Goal: Information Seeking & Learning: Find specific fact

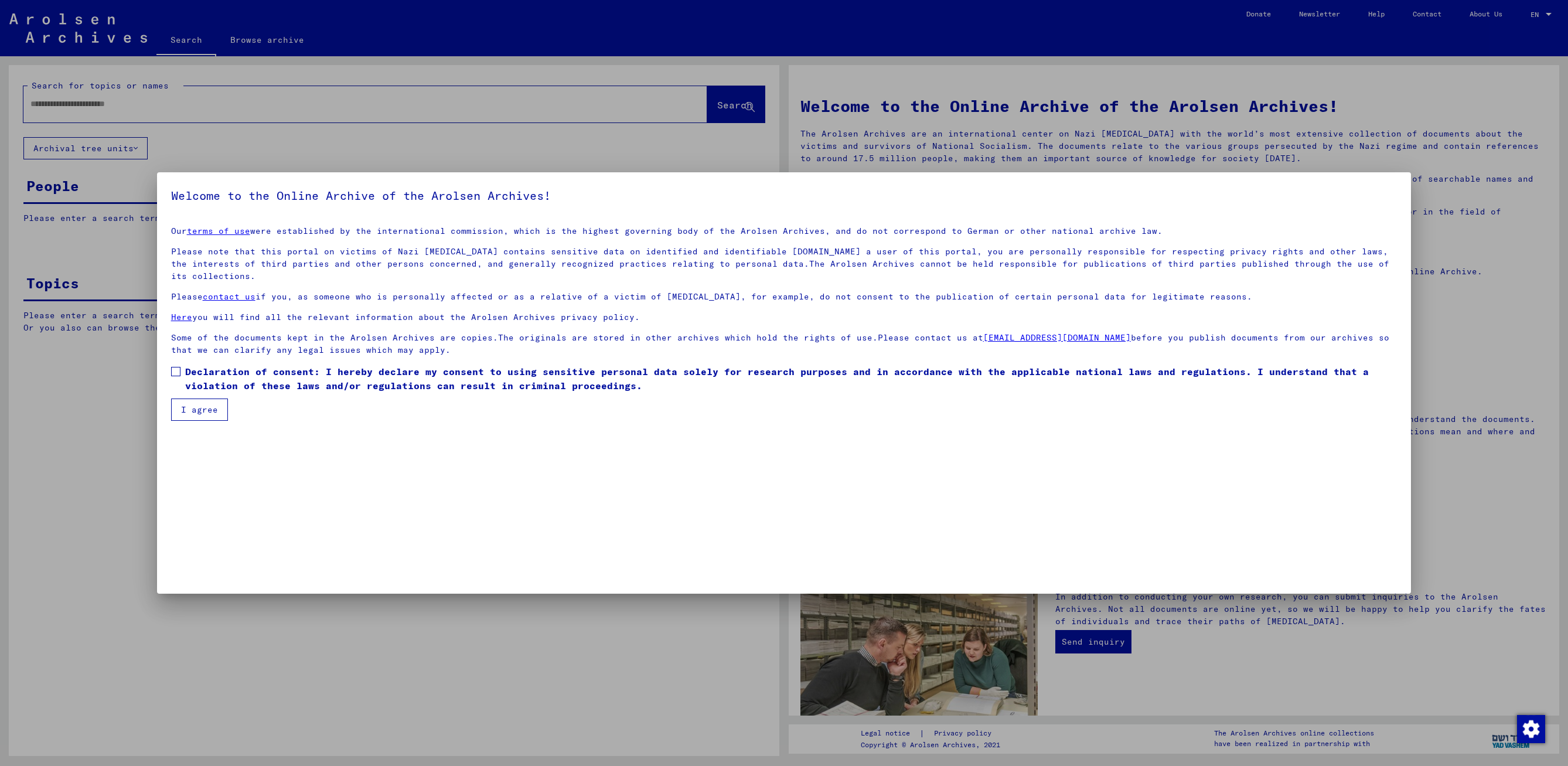
click at [183, 364] on label "Declaration of consent: I hereby declare my consent to using sensitive personal…" at bounding box center [784, 379] width 1227 height 28
click at [198, 399] on button "I agree" at bounding box center [199, 409] width 57 height 22
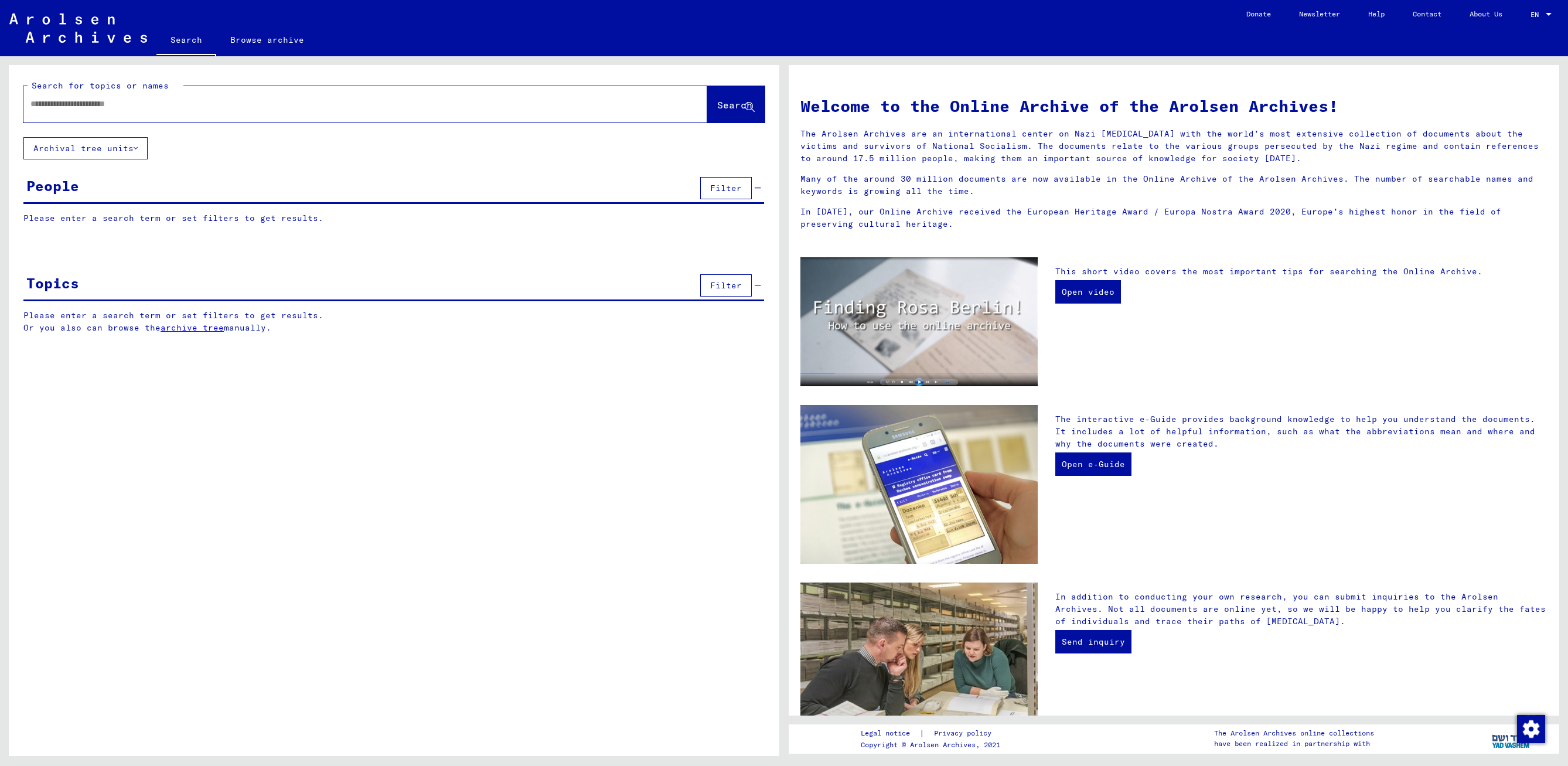
click at [153, 106] on input "text" at bounding box center [351, 103] width 641 height 12
type input "**********"
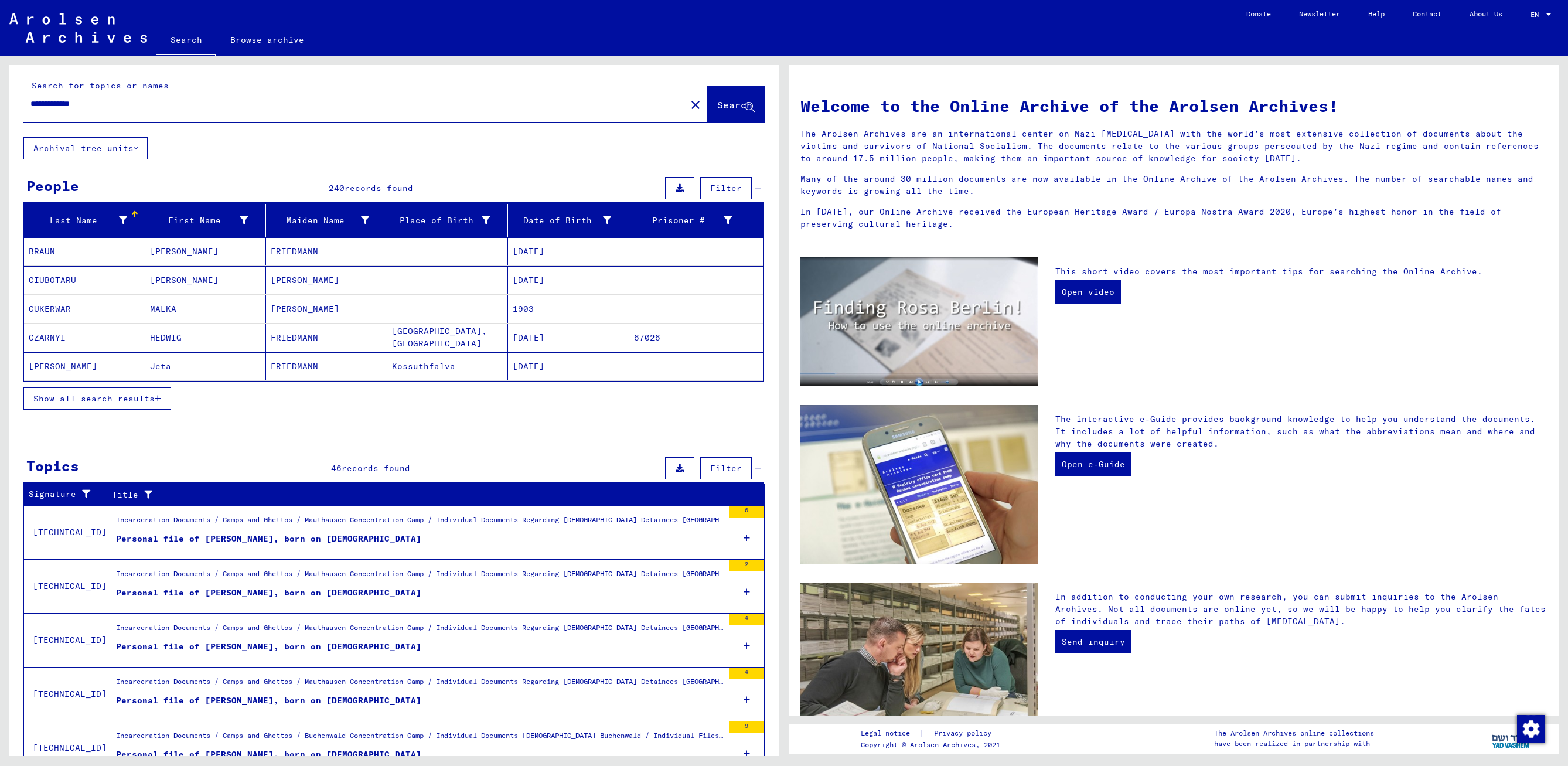
click at [168, 394] on button "Show all search results" at bounding box center [97, 398] width 147 height 22
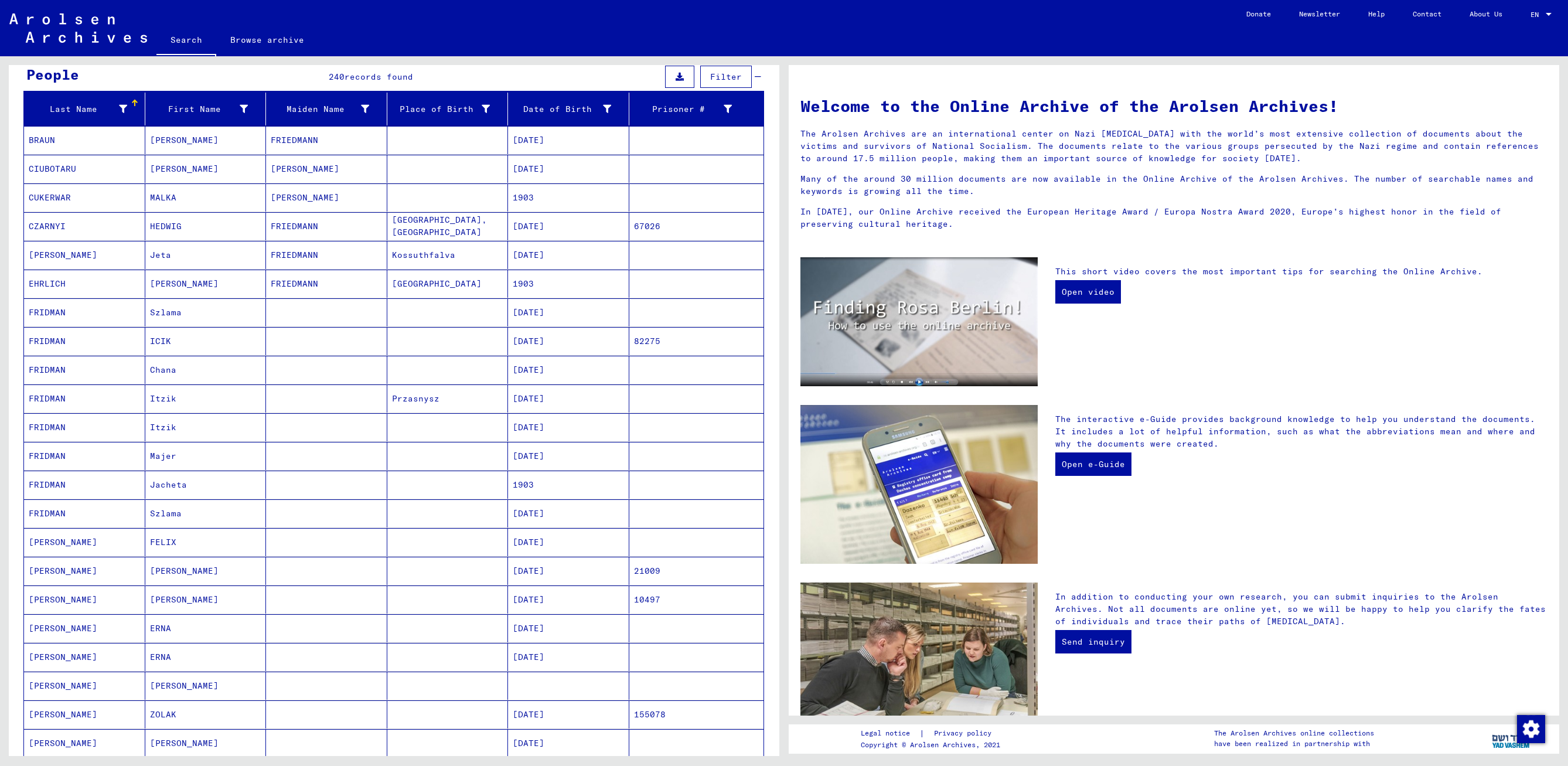
scroll to position [410, 0]
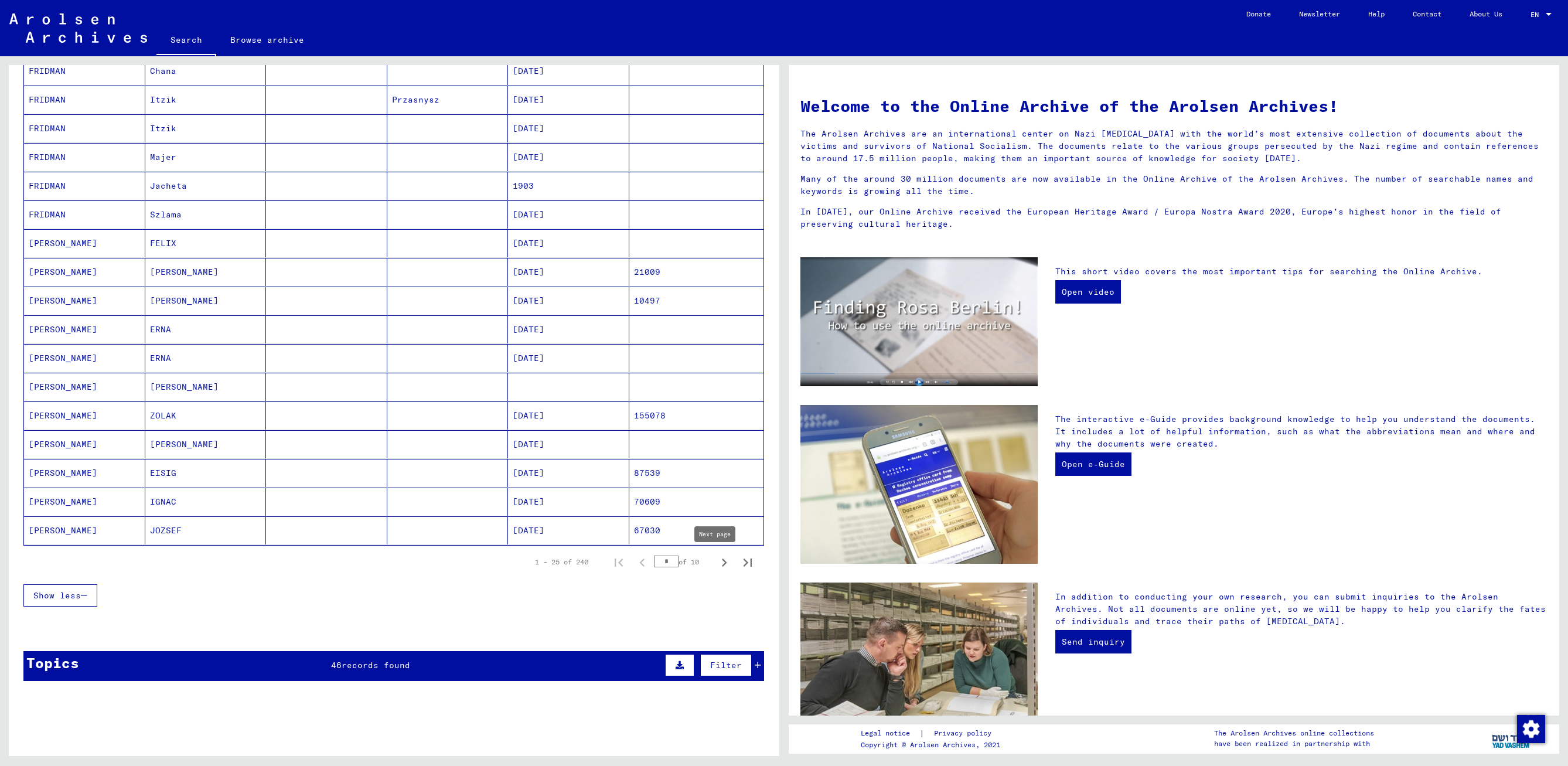
click at [716, 560] on icon "Next page" at bounding box center [724, 563] width 17 height 17
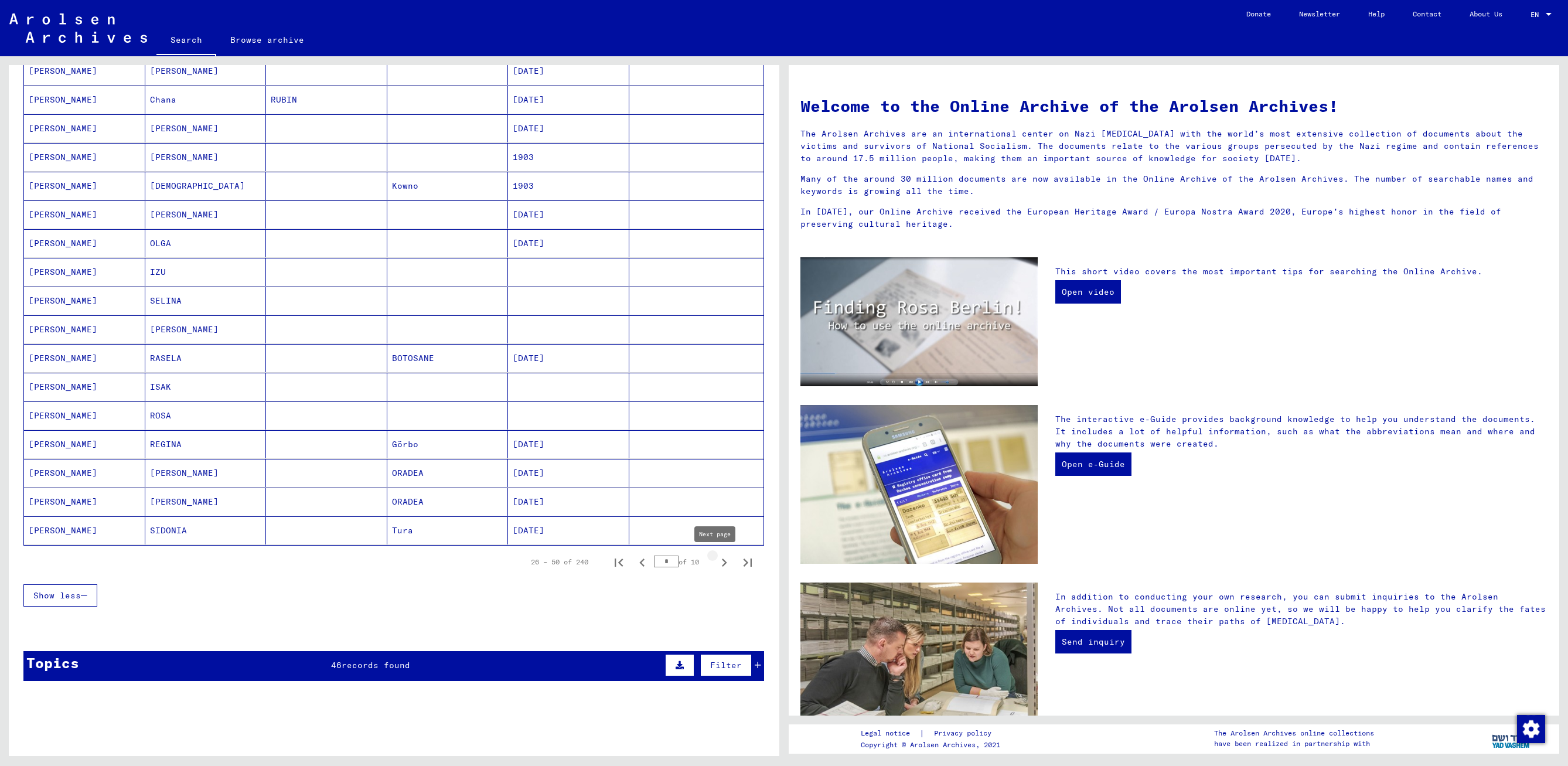
click at [719, 565] on icon "Next page" at bounding box center [724, 563] width 17 height 17
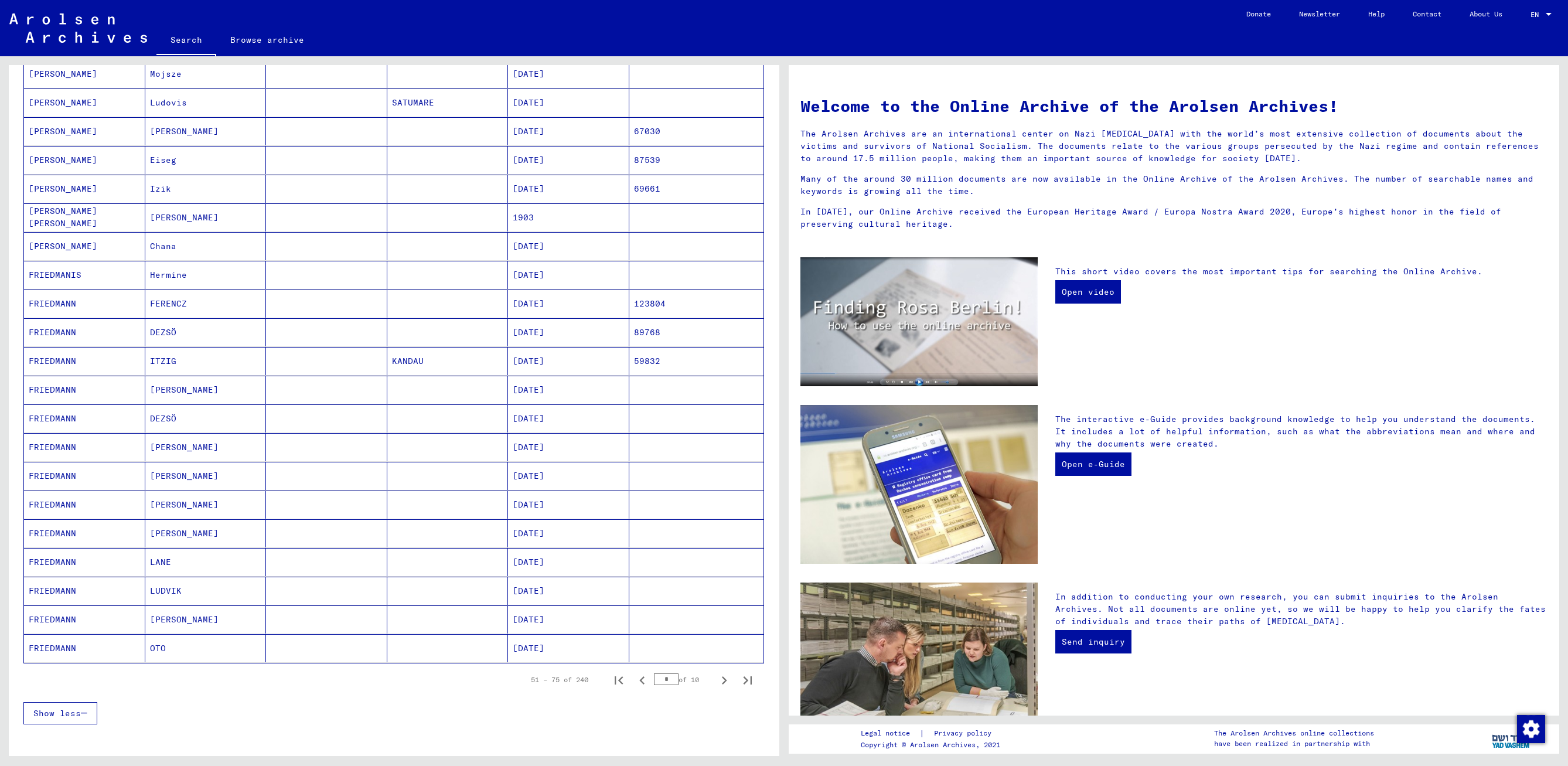
scroll to position [293, 0]
click at [716, 679] on icon "Next page" at bounding box center [724, 680] width 17 height 17
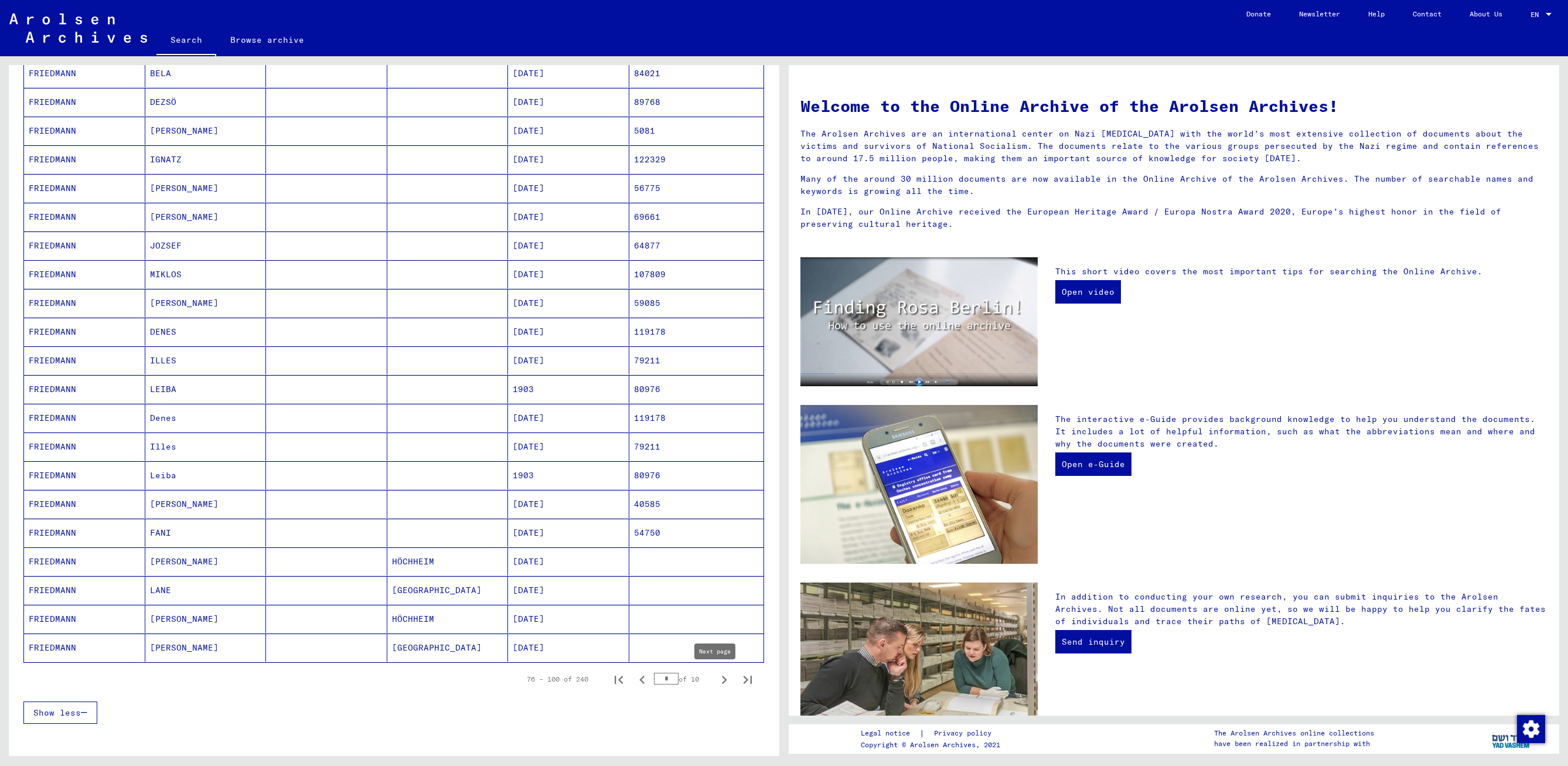
click at [722, 677] on icon "Next page" at bounding box center [724, 680] width 5 height 8
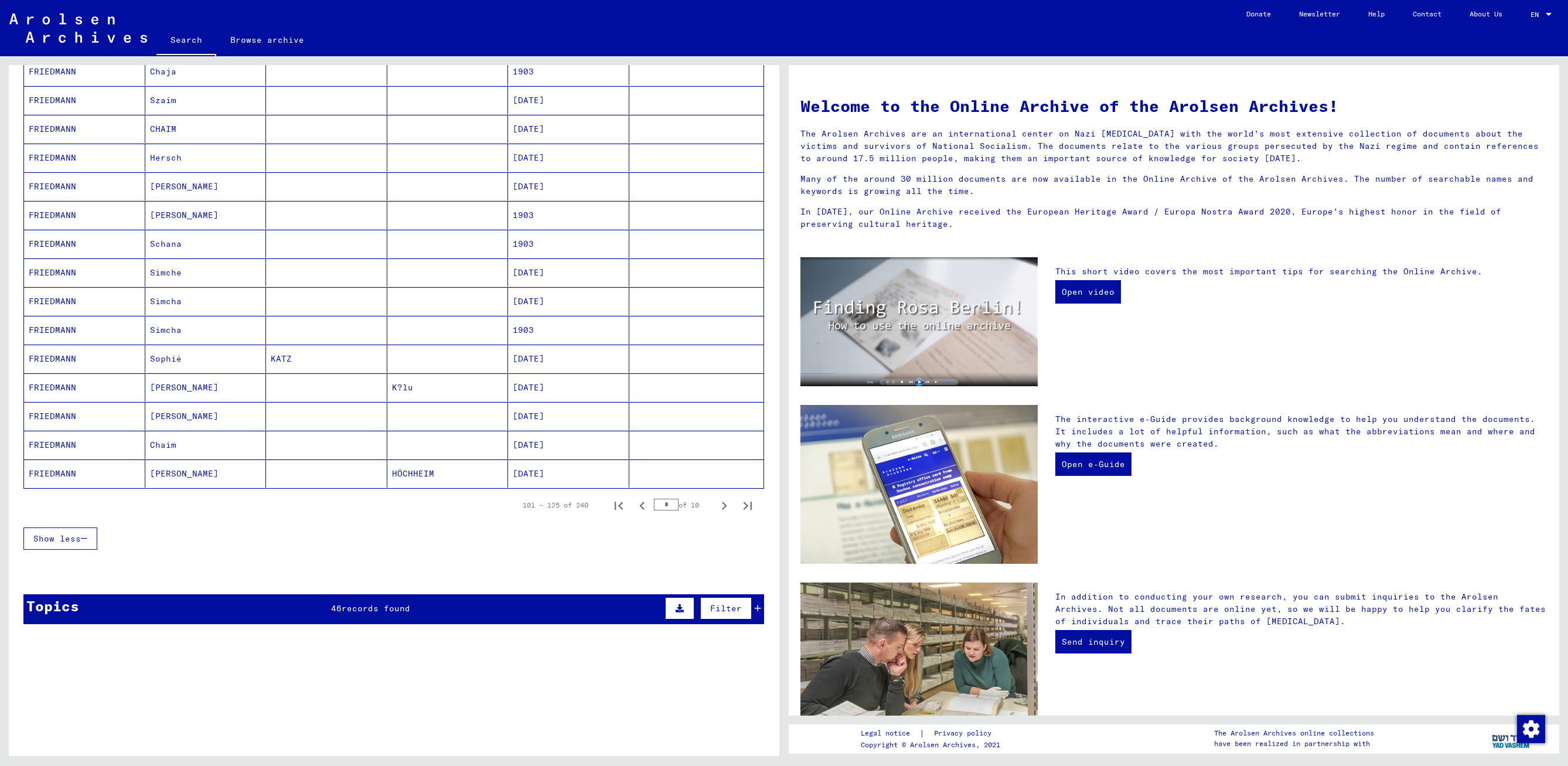
scroll to position [469, 0]
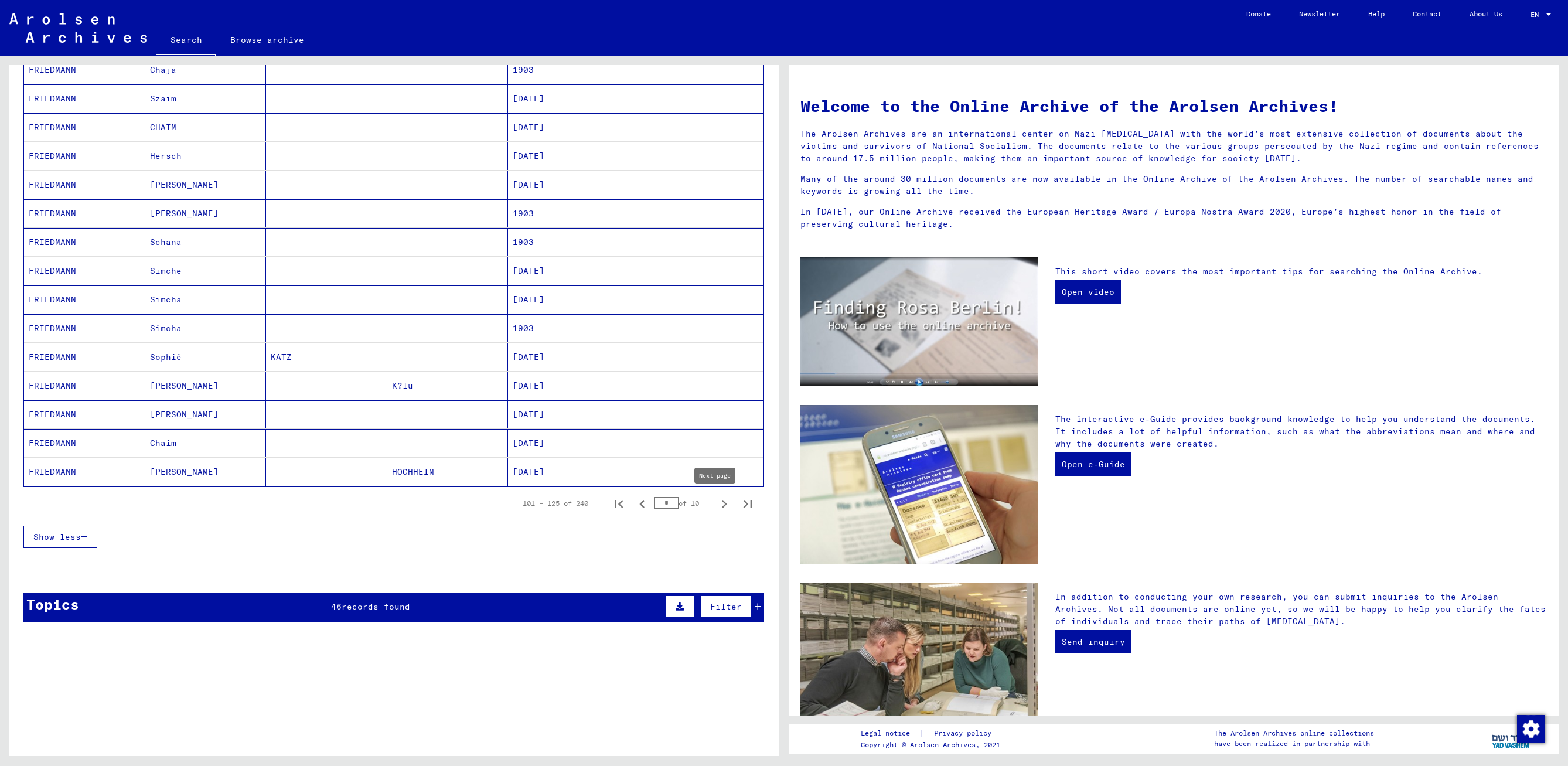
click at [716, 504] on icon "Next page" at bounding box center [724, 504] width 17 height 17
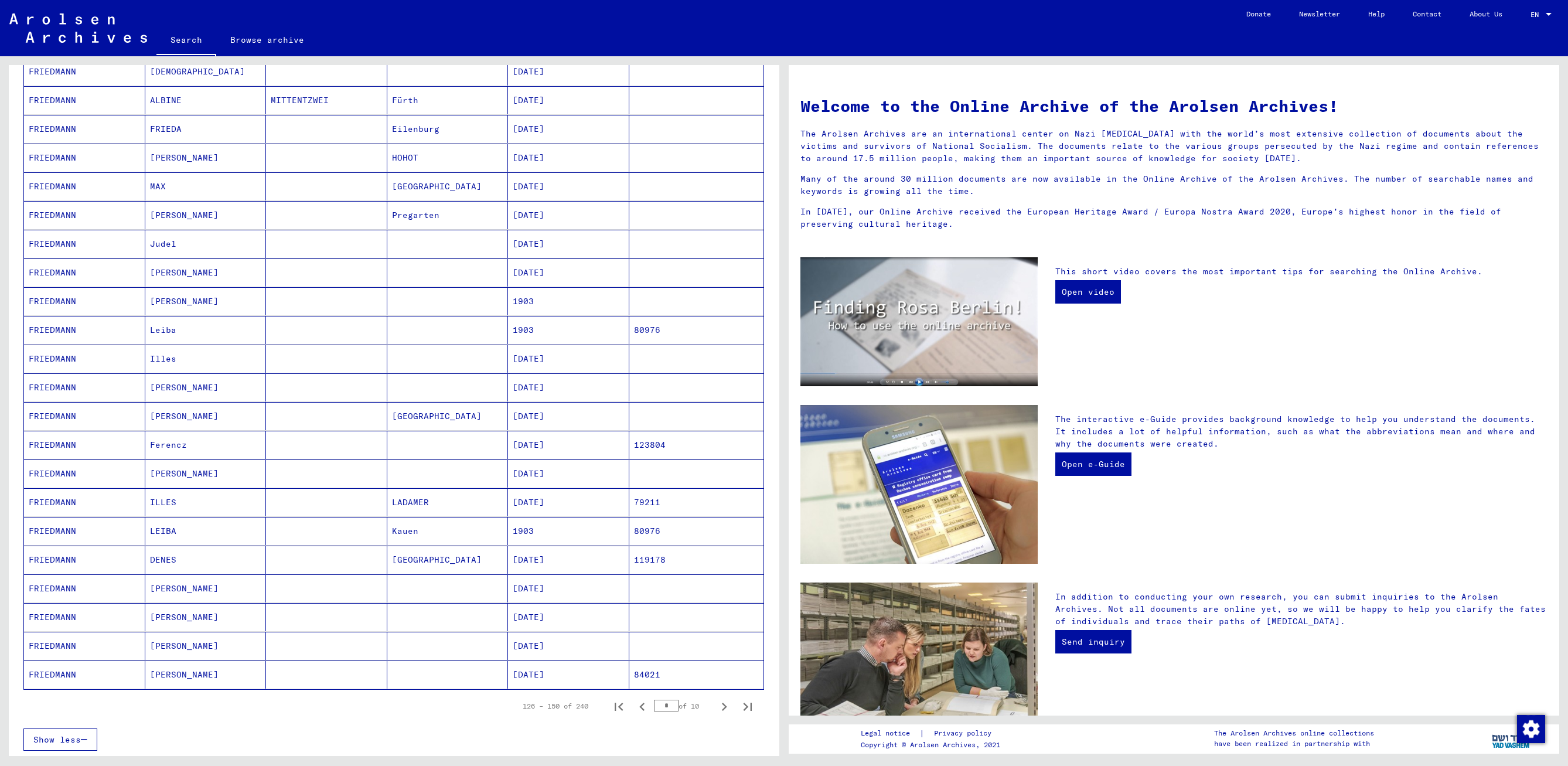
scroll to position [293, 0]
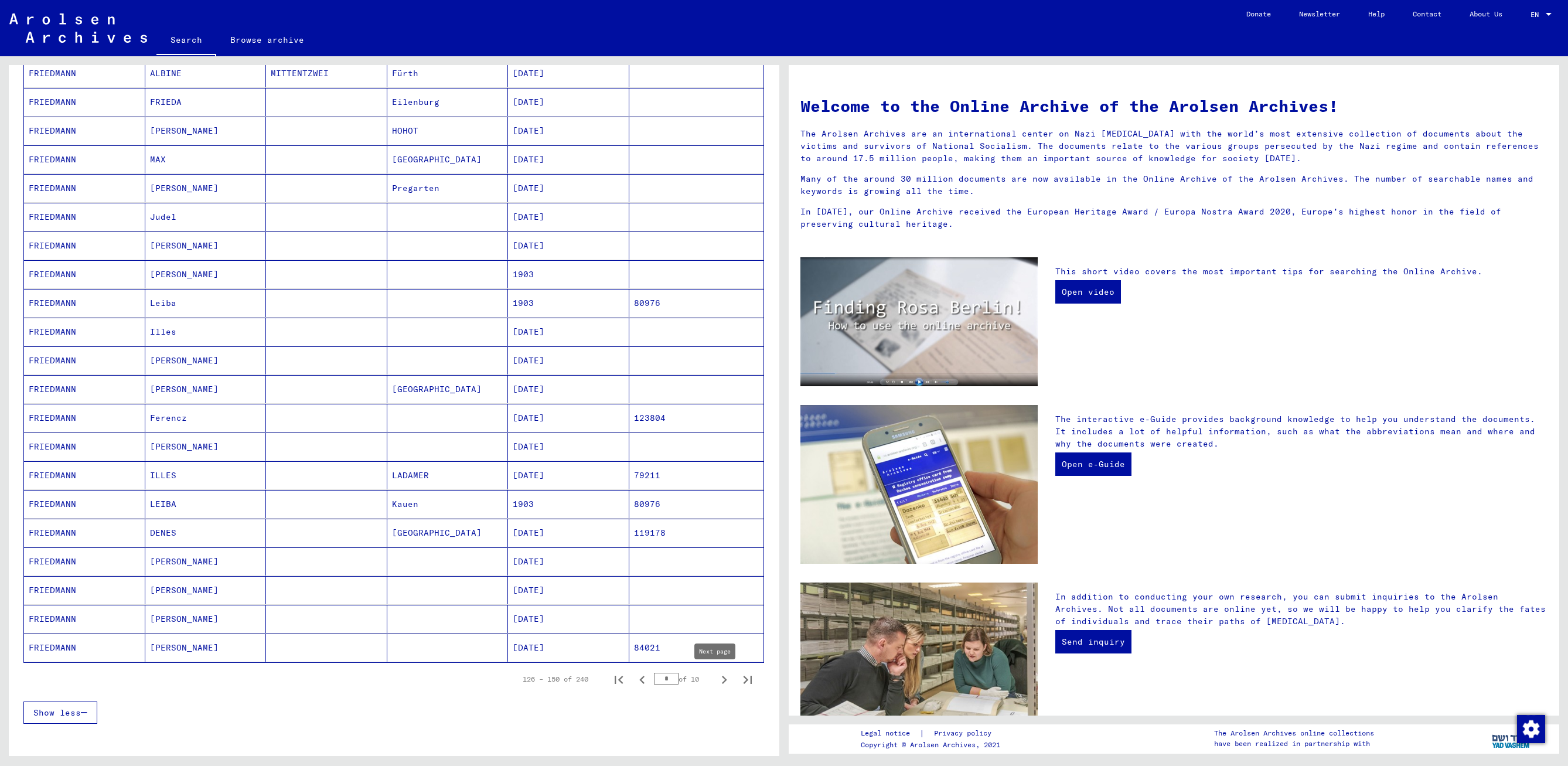
click at [716, 675] on icon "Next page" at bounding box center [724, 680] width 17 height 17
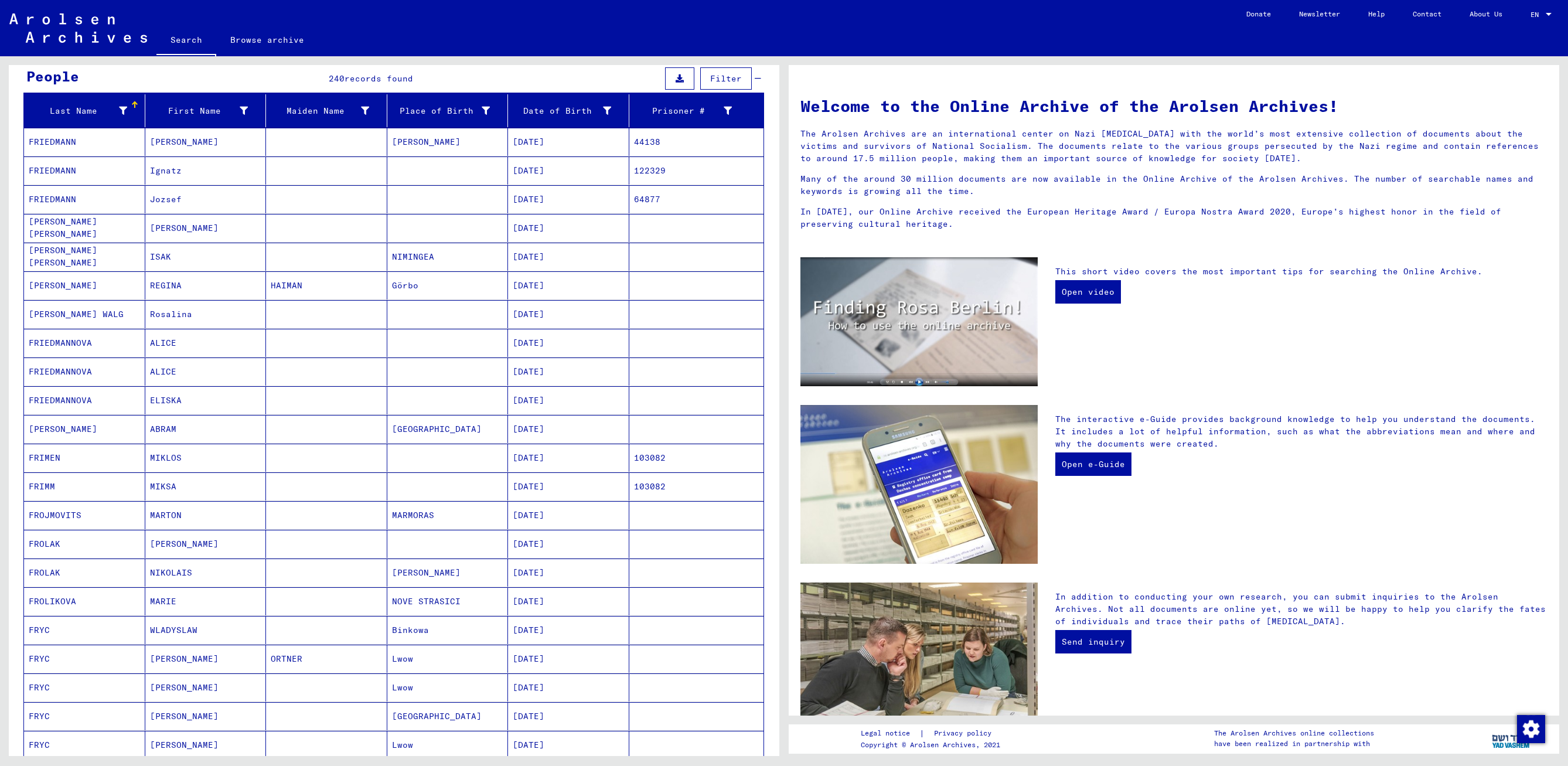
scroll to position [645, 0]
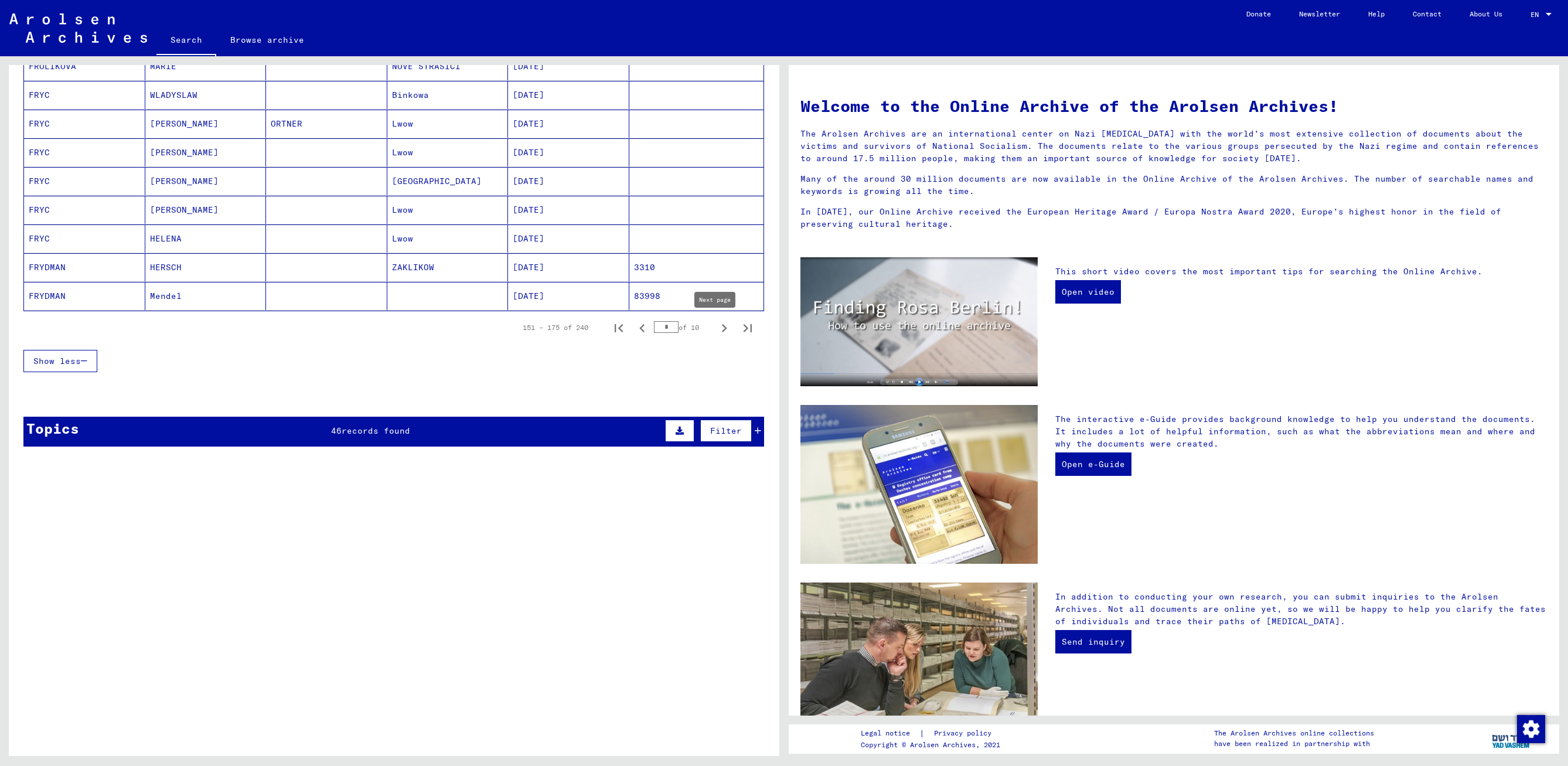
click at [716, 325] on icon "Next page" at bounding box center [724, 328] width 17 height 17
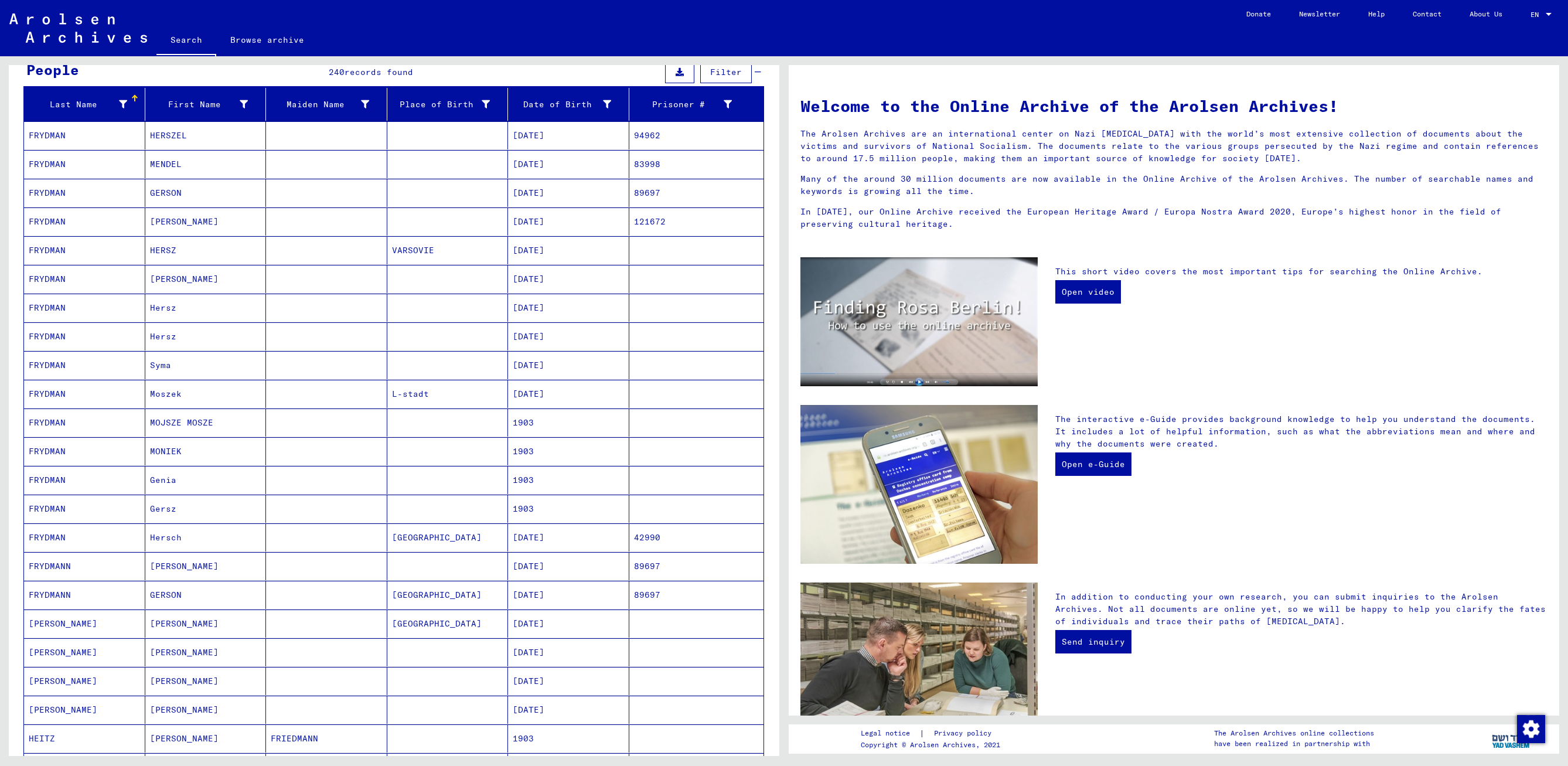
scroll to position [469, 0]
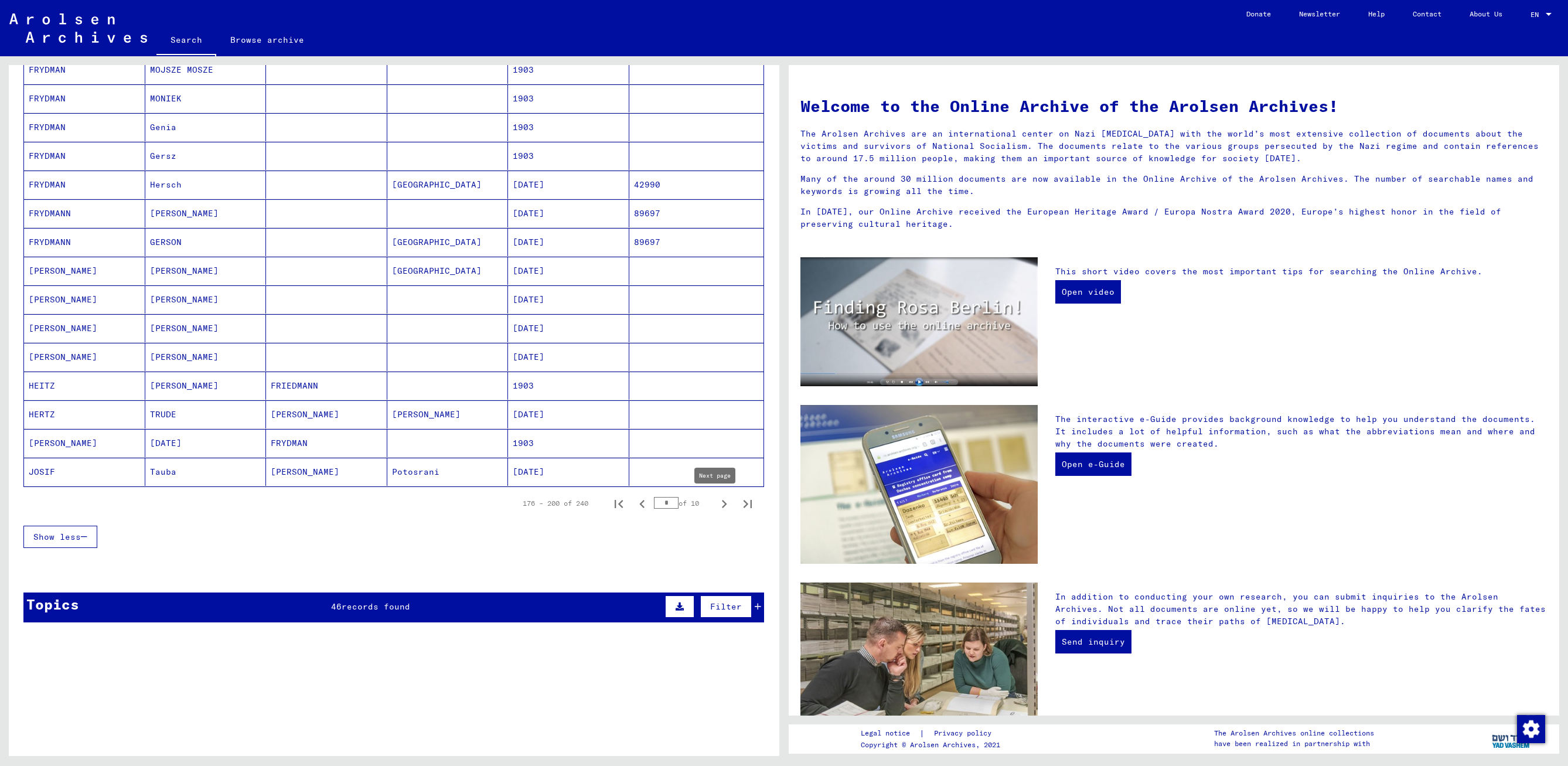
click at [716, 499] on icon "Next page" at bounding box center [724, 504] width 17 height 17
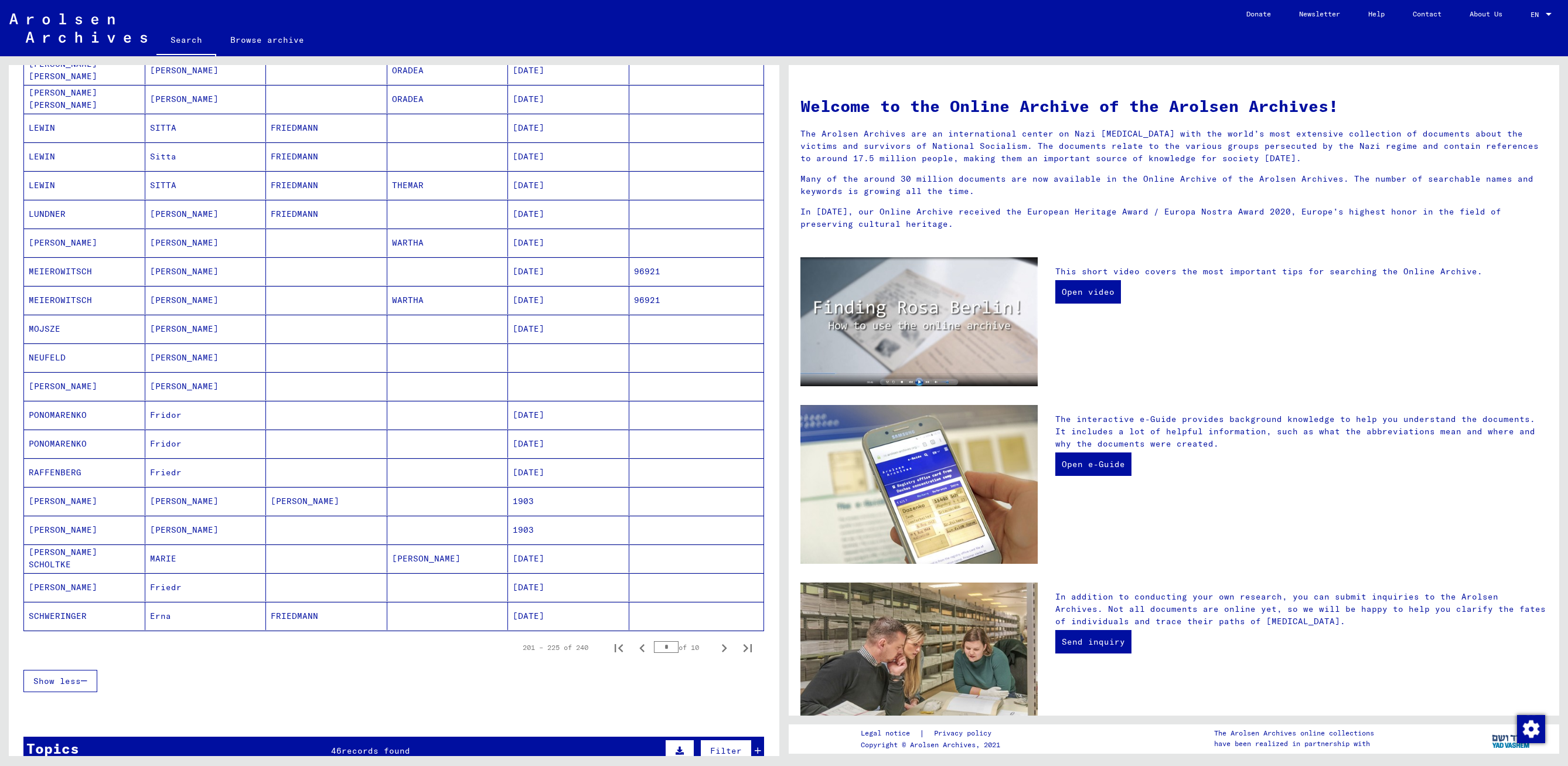
scroll to position [352, 0]
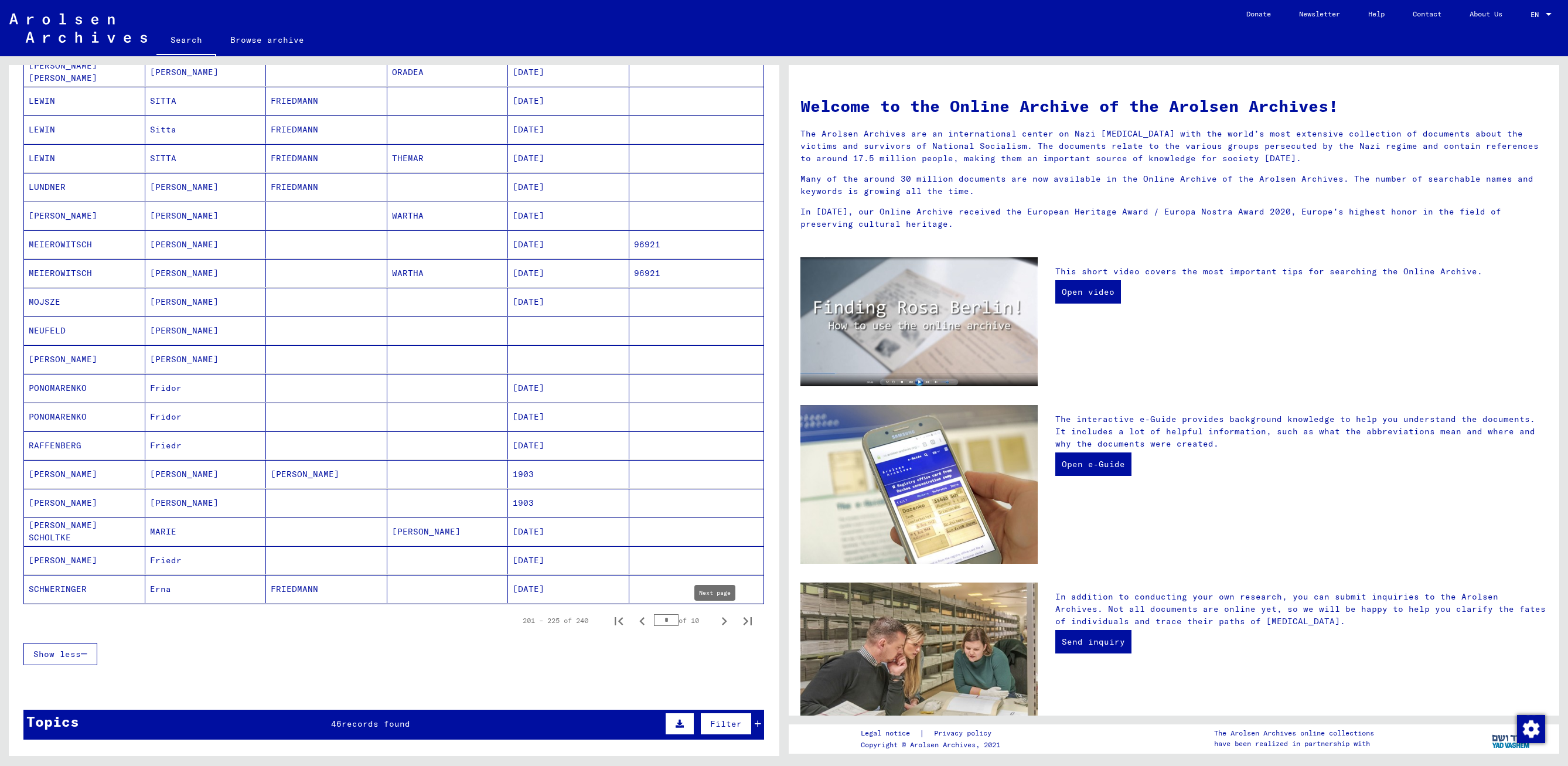
click at [716, 619] on icon "Next page" at bounding box center [724, 621] width 17 height 17
type input "**"
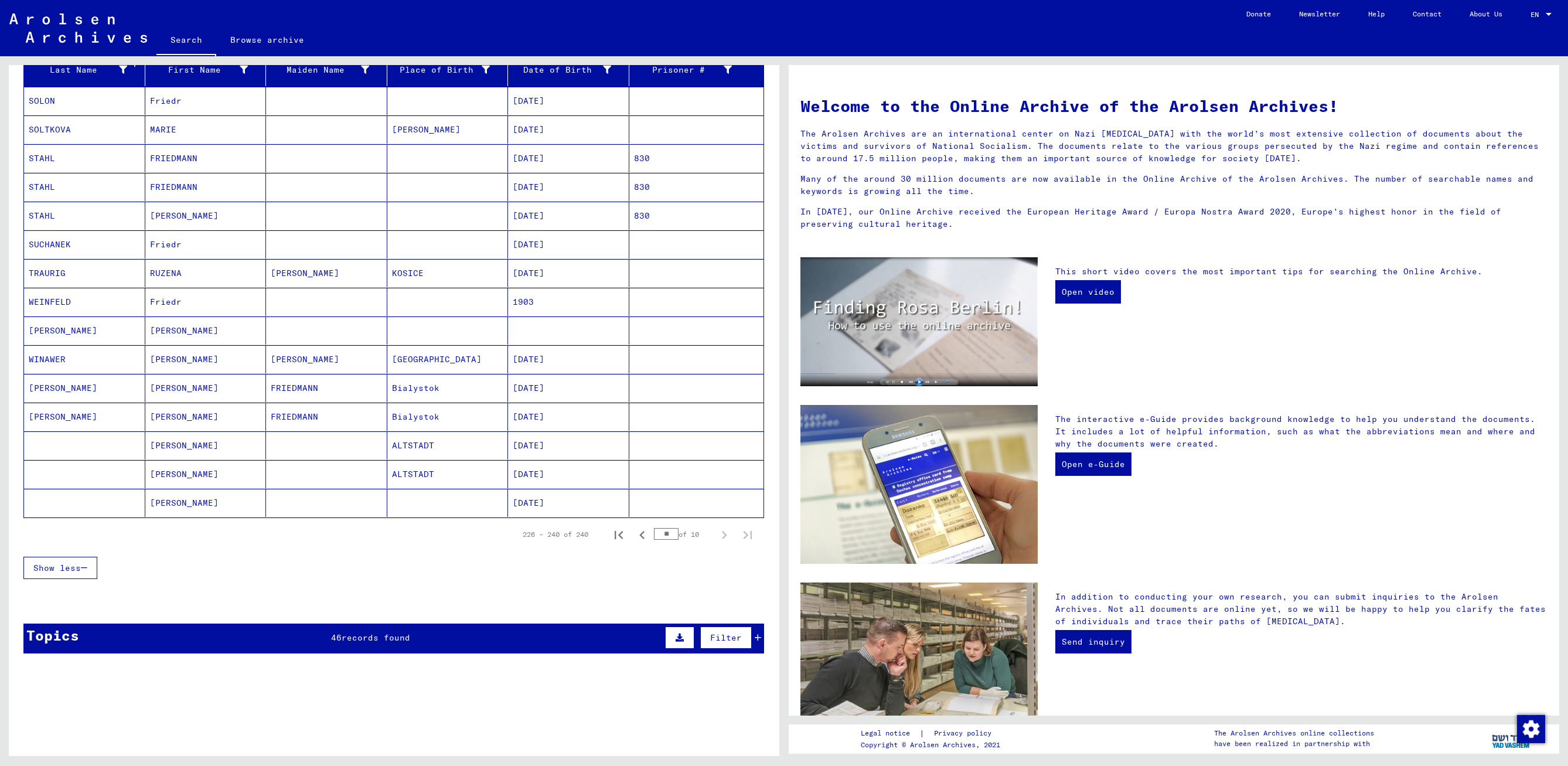
scroll to position [117, 0]
